Goal: Task Accomplishment & Management: Manage account settings

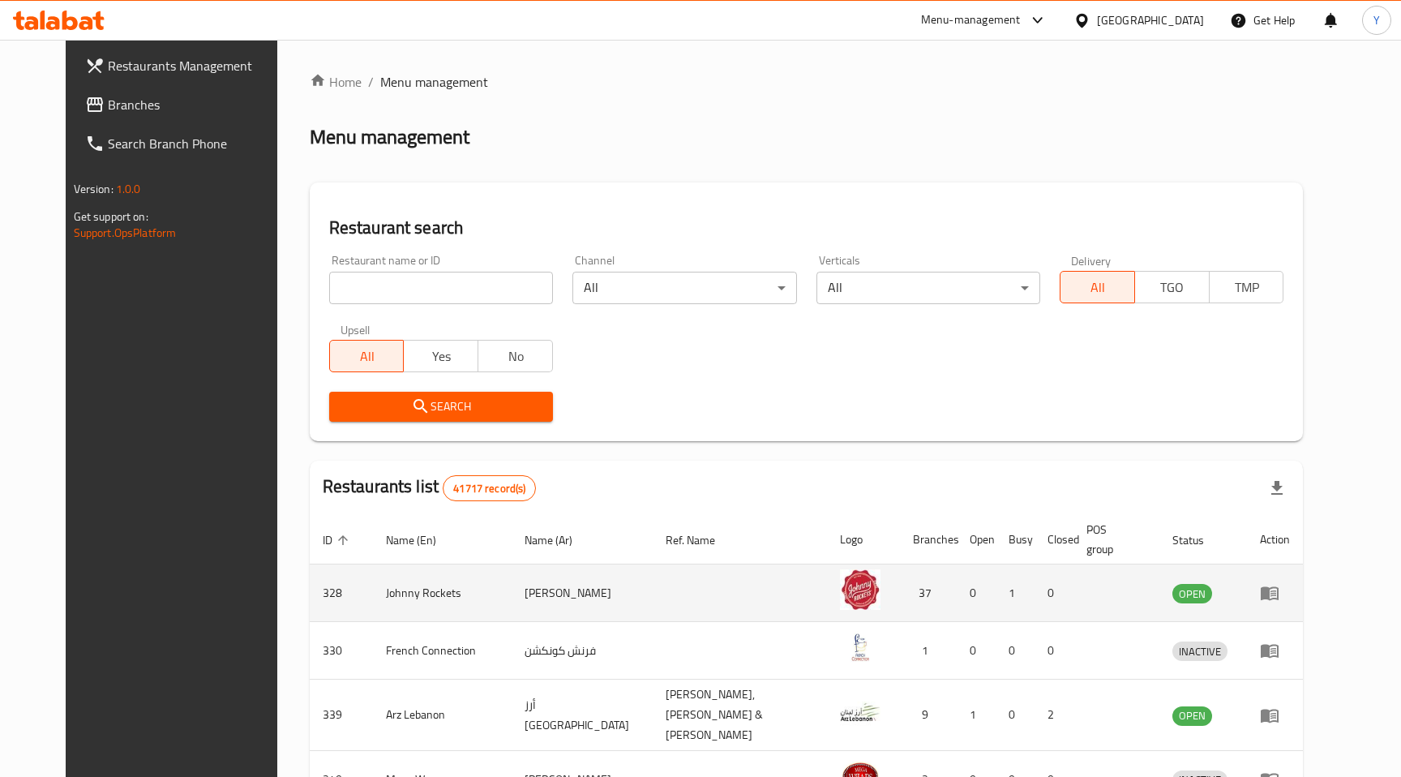
click at [1279, 583] on icon "enhanced table" at bounding box center [1269, 592] width 19 height 19
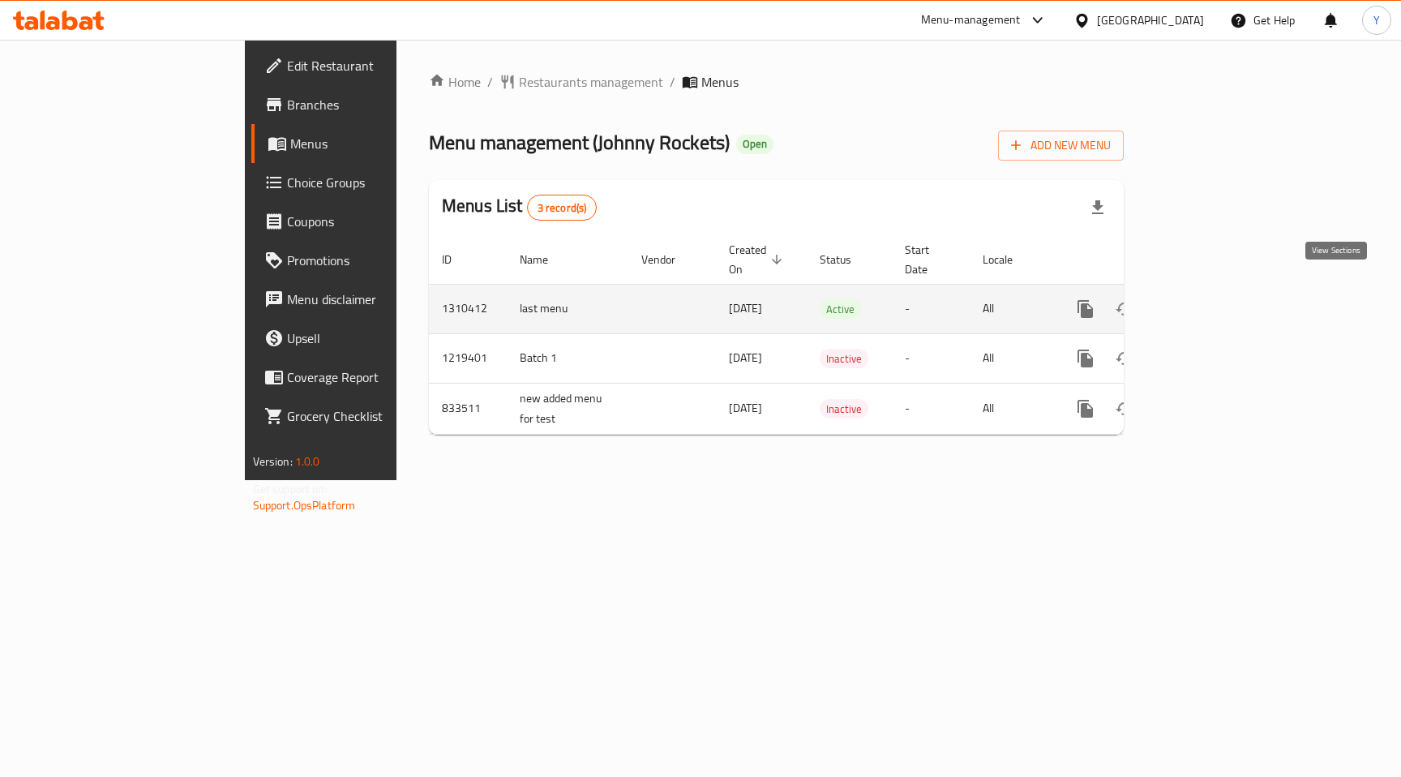
click at [1212, 299] on icon "enhanced table" at bounding box center [1202, 308] width 19 height 19
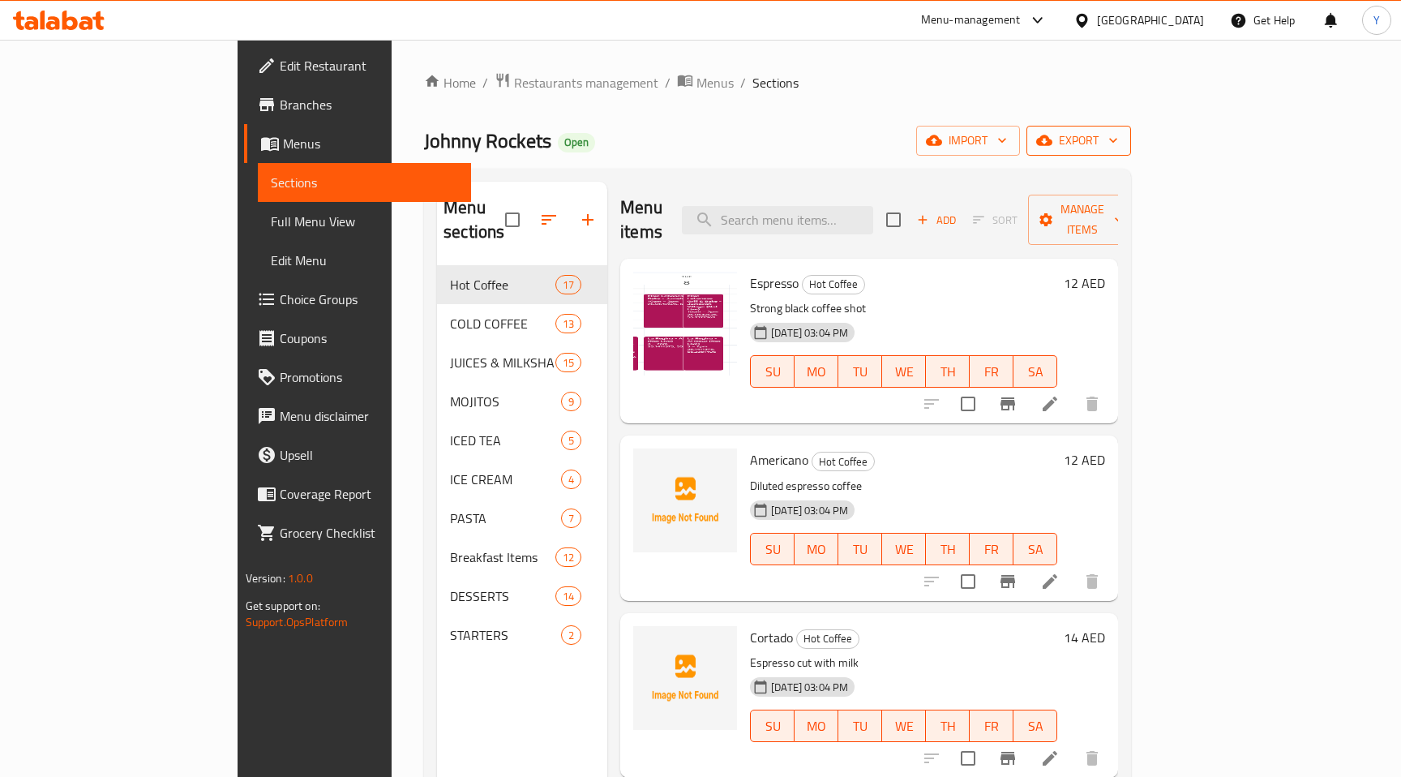
click at [1118, 147] on span "export" at bounding box center [1078, 141] width 79 height 20
click at [1034, 113] on div at bounding box center [700, 388] width 1401 height 777
click at [1147, 15] on div "United Arab Emirates" at bounding box center [1150, 20] width 107 height 18
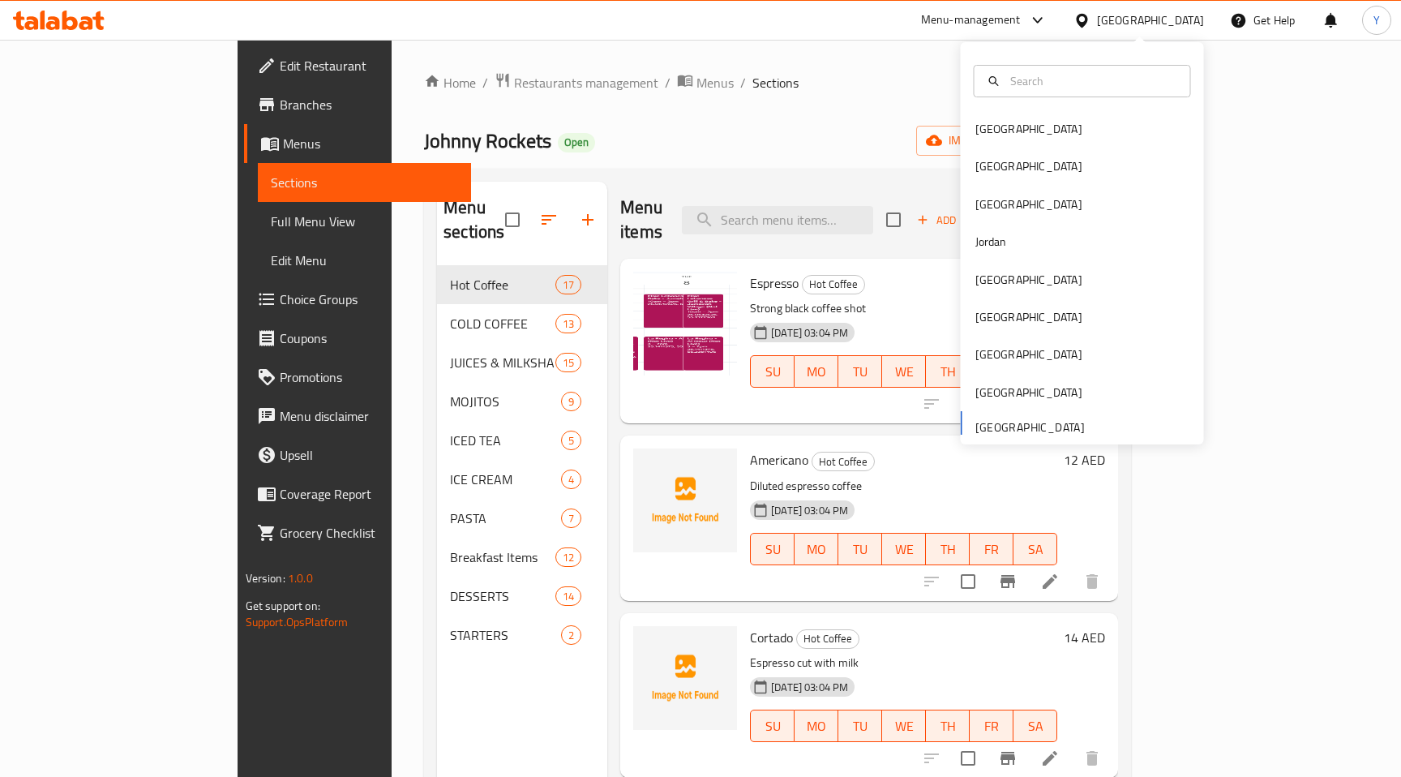
click at [1071, 109] on div at bounding box center [1082, 81] width 243 height 58
click at [1059, 124] on div "[GEOGRAPHIC_DATA]" at bounding box center [1082, 128] width 243 height 37
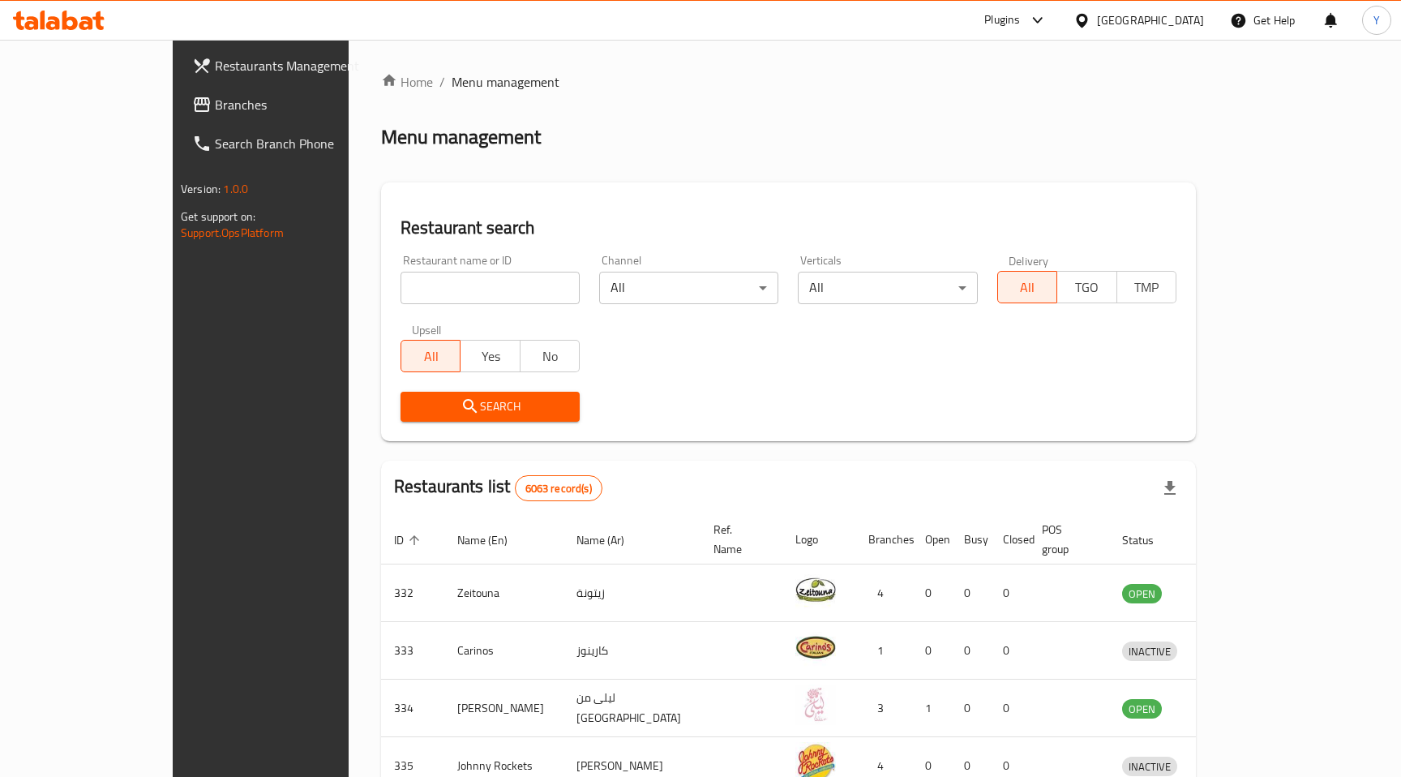
click at [400, 293] on input "search" at bounding box center [489, 288] width 179 height 32
type input "1187"
click button "Search" at bounding box center [489, 407] width 179 height 30
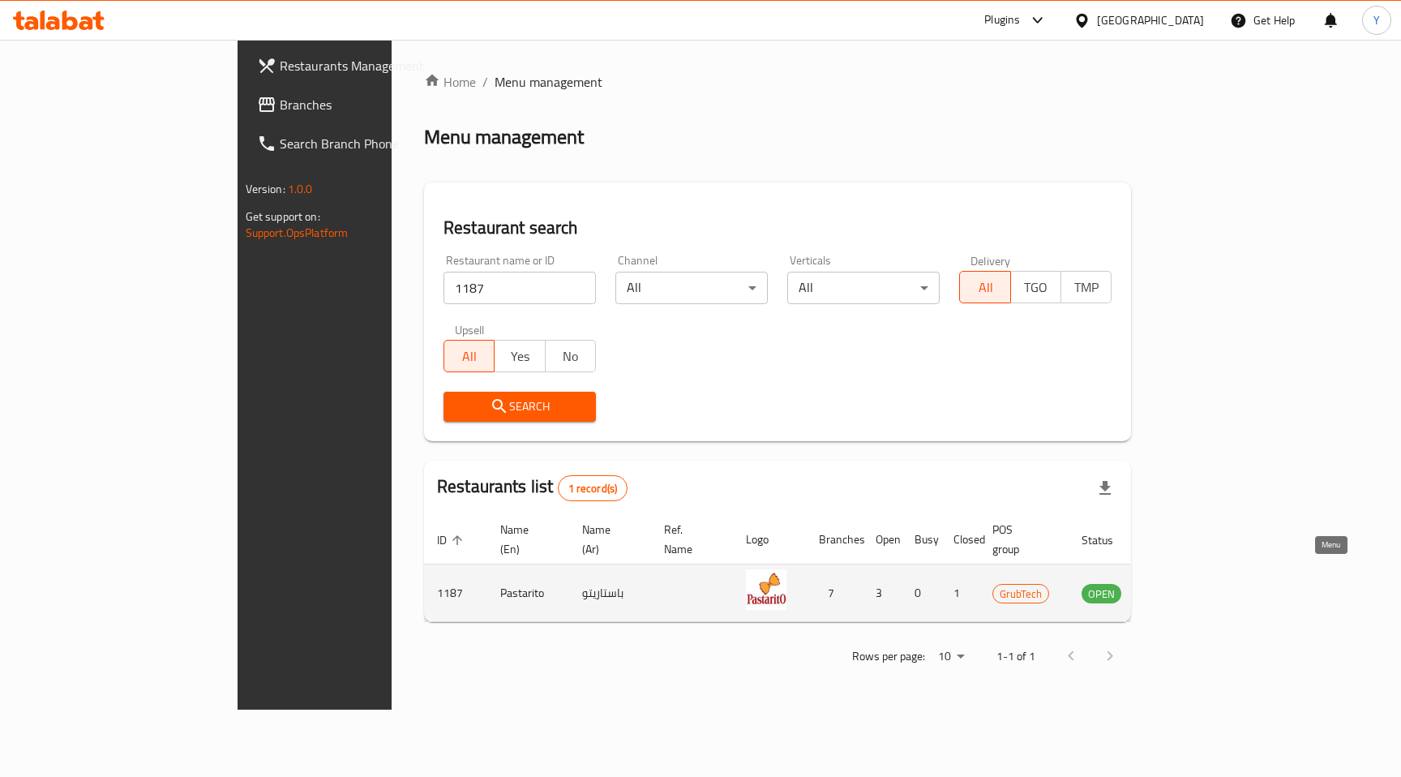
click at [1185, 587] on icon "enhanced table" at bounding box center [1176, 594] width 18 height 14
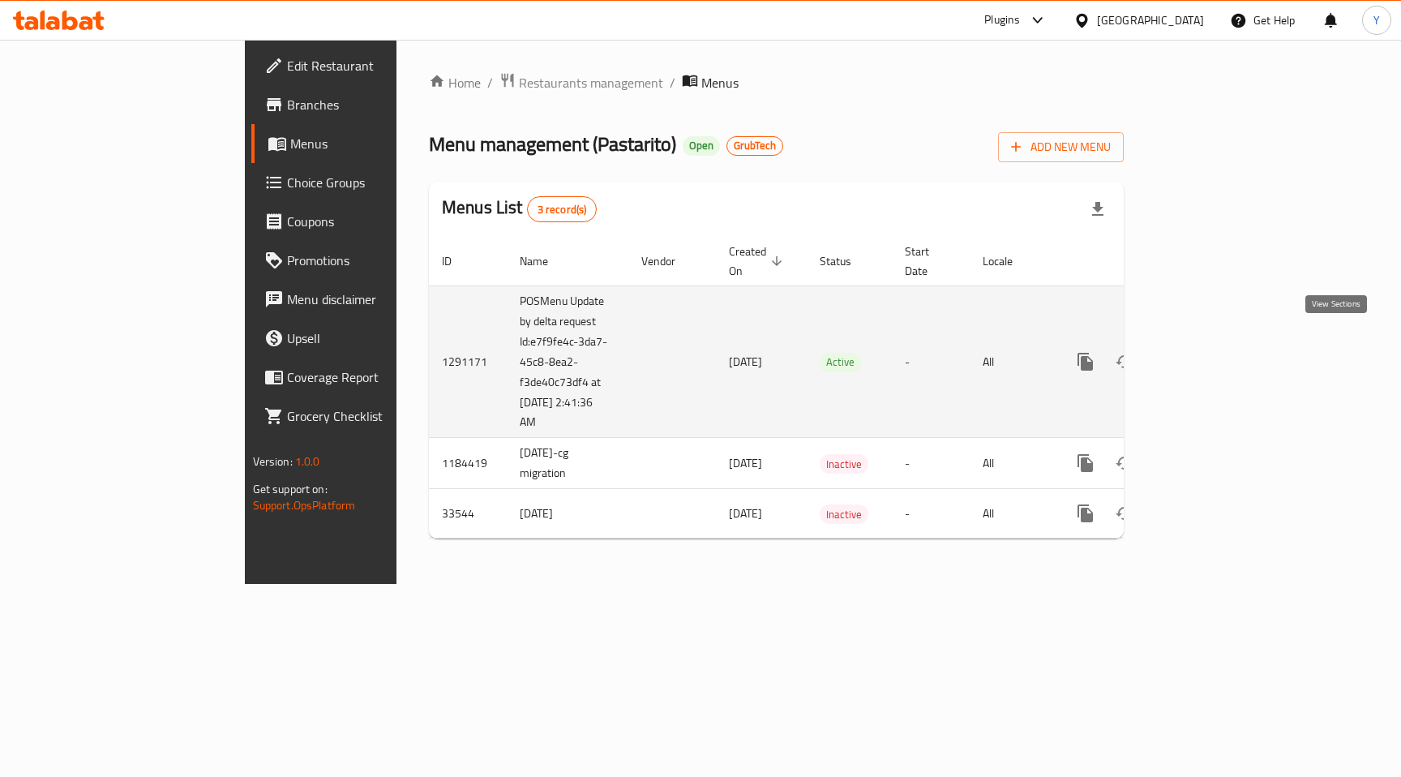
click at [1212, 352] on icon "enhanced table" at bounding box center [1202, 361] width 19 height 19
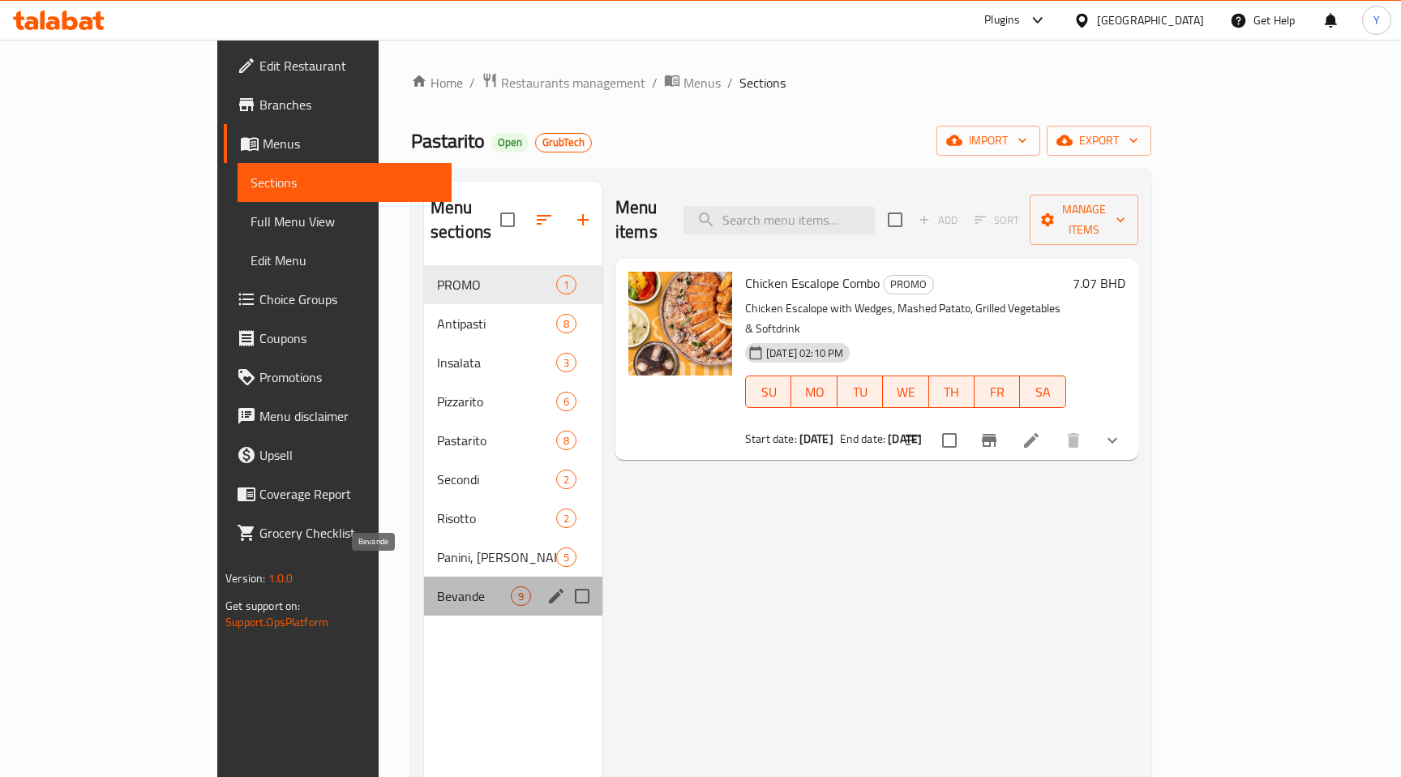
click at [437, 586] on span "Bevande" at bounding box center [474, 595] width 74 height 19
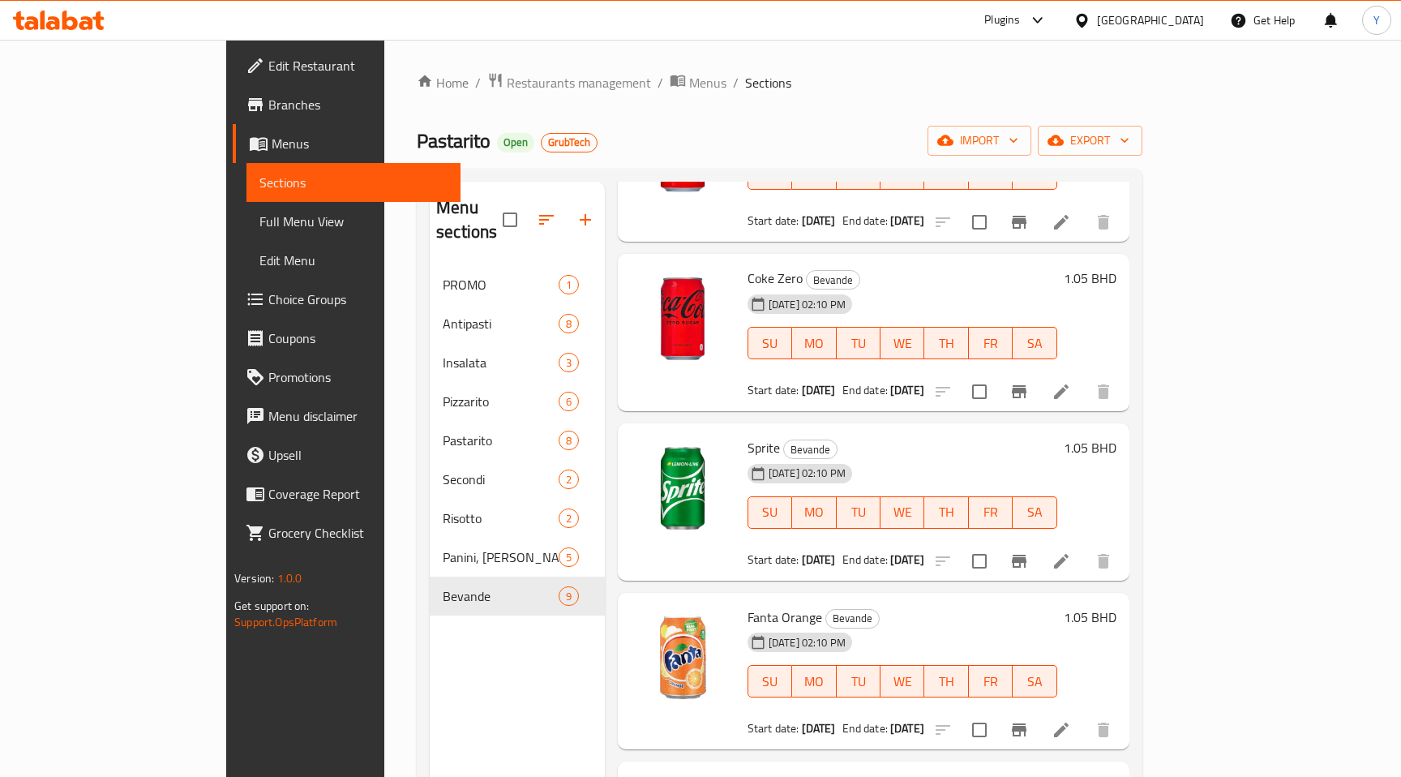
scroll to position [178, 0]
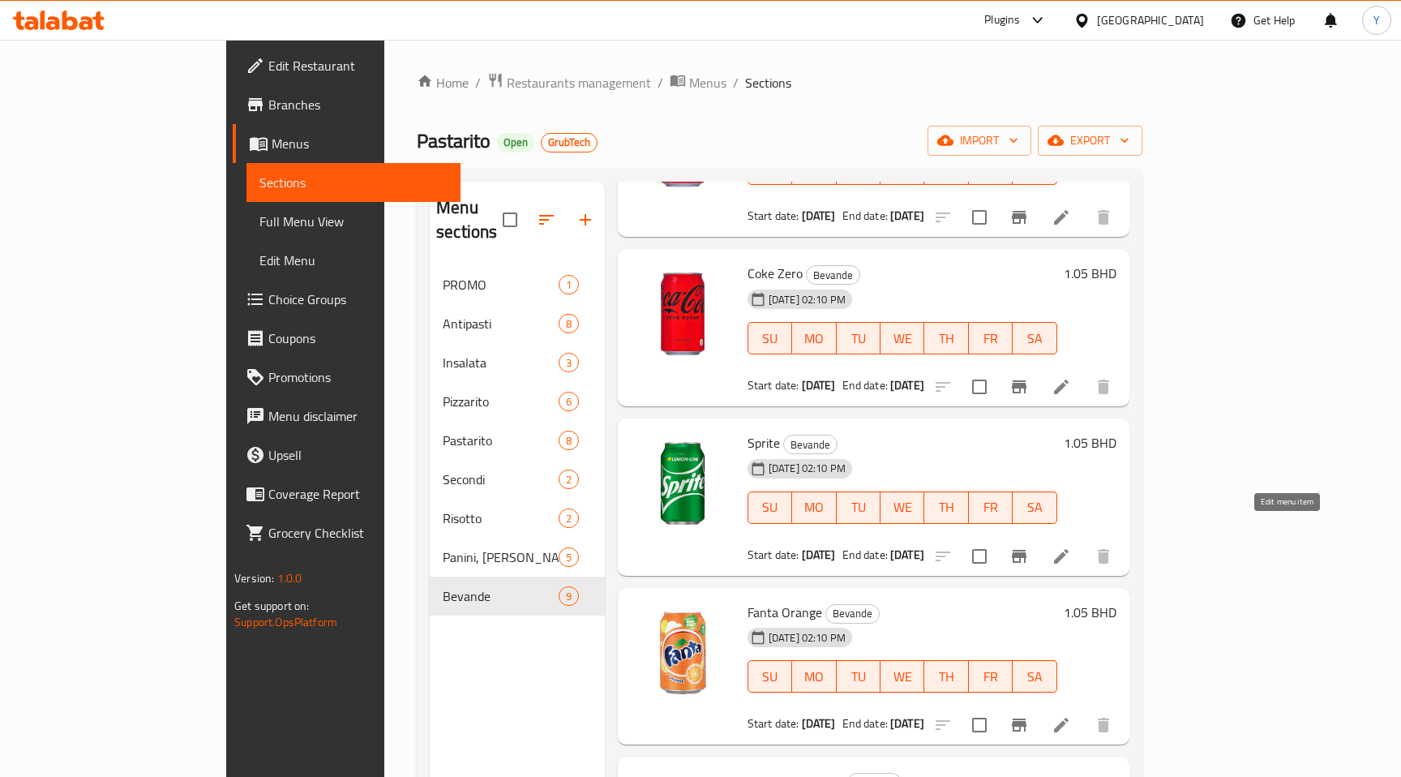
click at [1068, 549] on icon at bounding box center [1061, 556] width 15 height 15
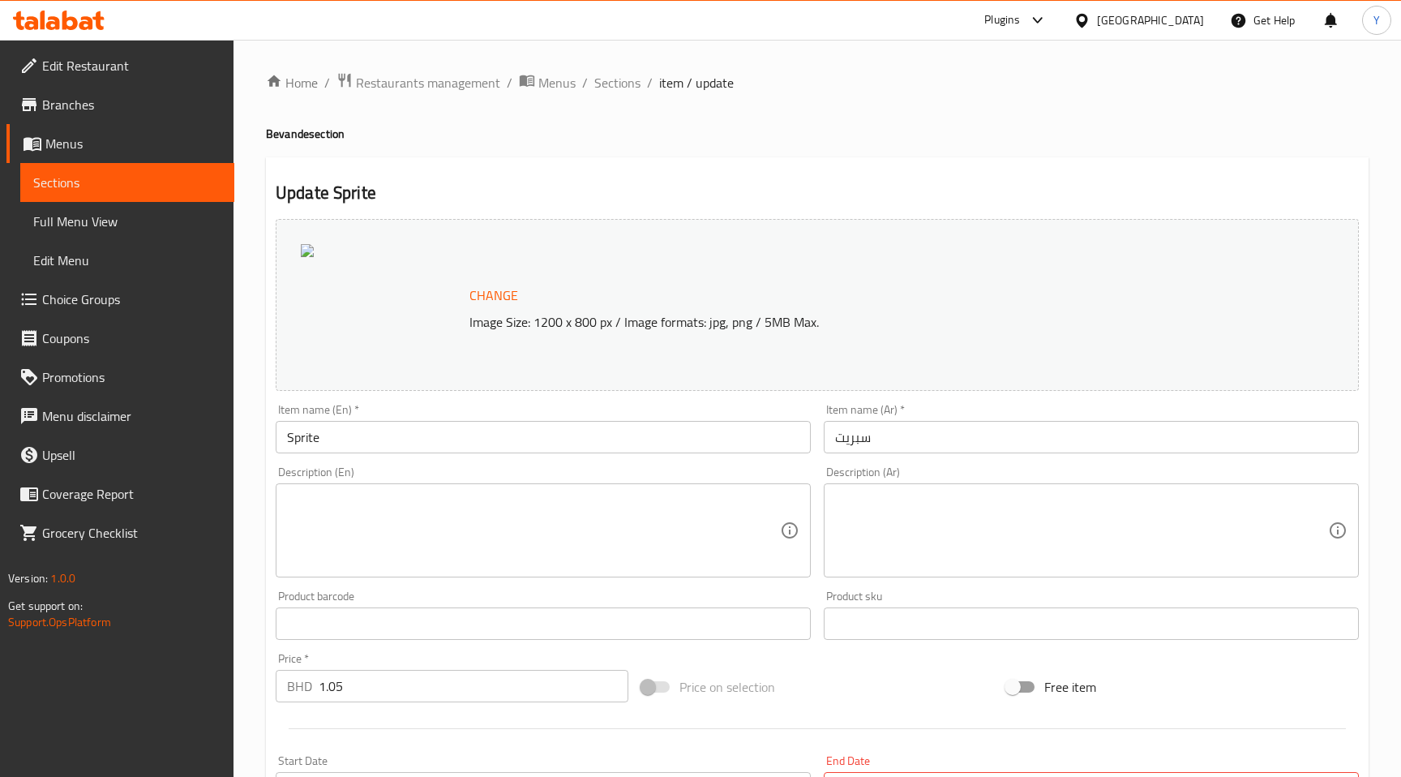
click at [841, 166] on div "Update Sprite Change Image Size: 1200 x 800 px / Image formats: jpg, png / 5MB …" at bounding box center [817, 649] width 1103 height 985
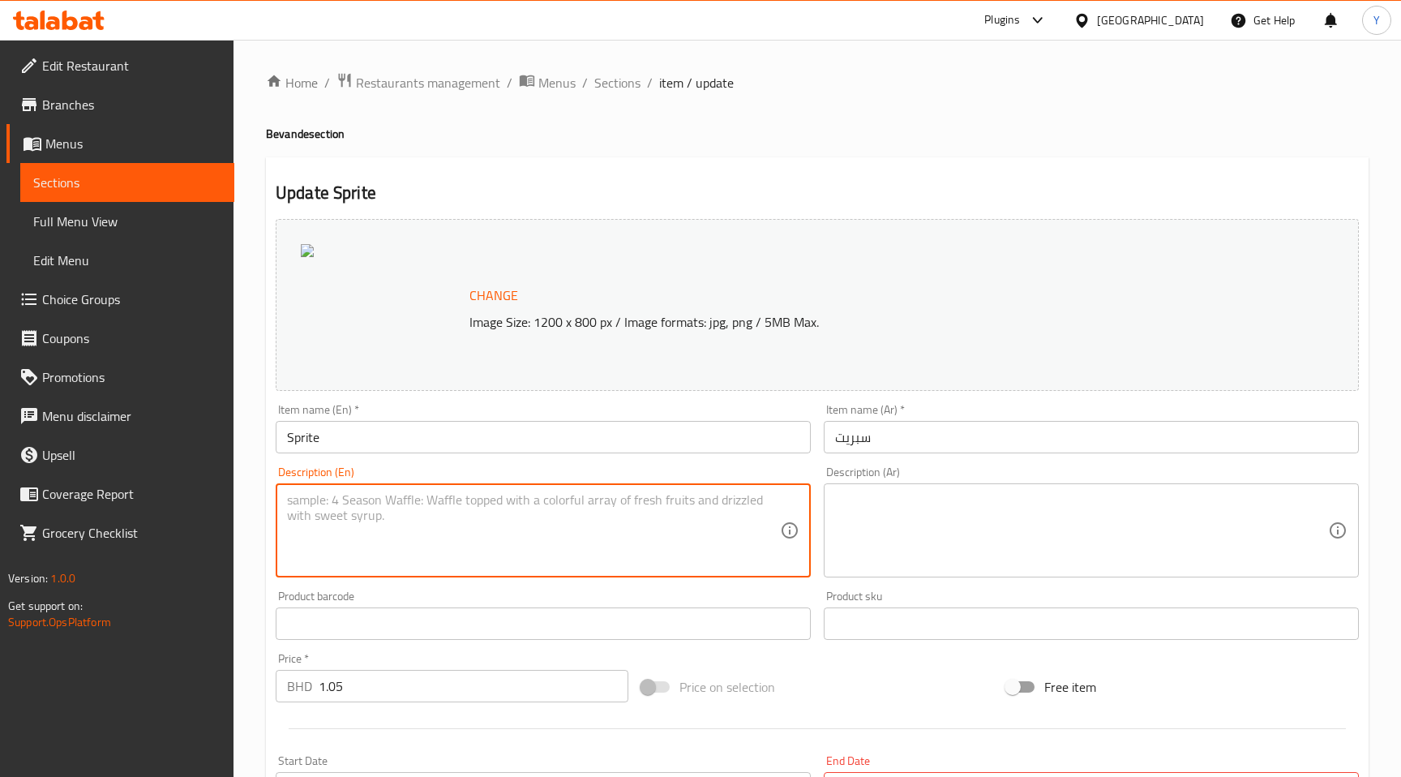
click at [409, 520] on textarea at bounding box center [533, 530] width 493 height 77
